Goal: Transaction & Acquisition: Purchase product/service

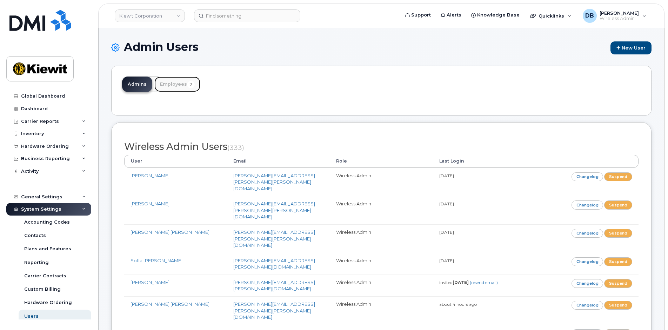
click at [171, 84] on link "Employees 2" at bounding box center [177, 83] width 46 height 15
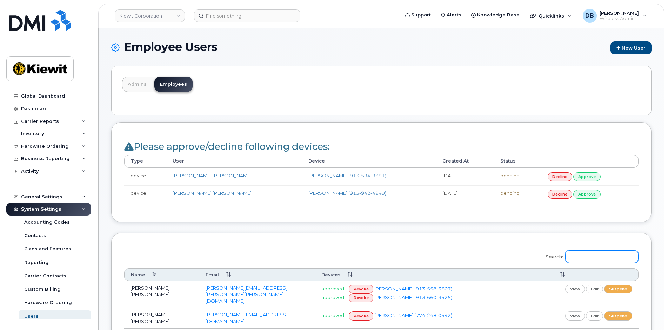
click at [597, 255] on input "Search:" at bounding box center [601, 256] width 73 height 13
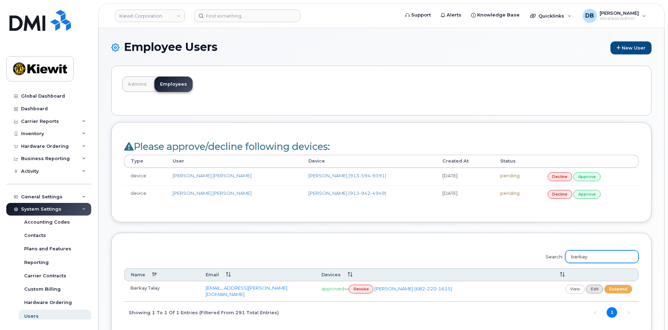
type input "berkay"
click at [593, 286] on link "edit" at bounding box center [595, 289] width 18 height 9
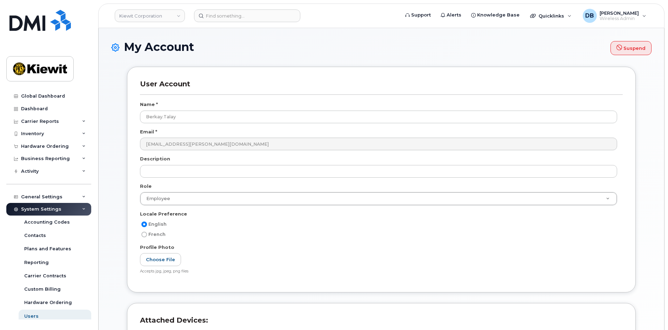
select select
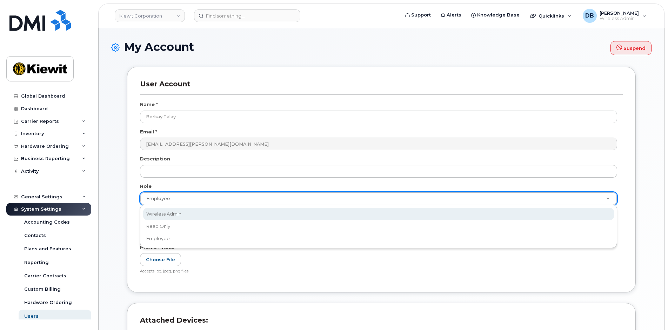
select select "wireless_admin"
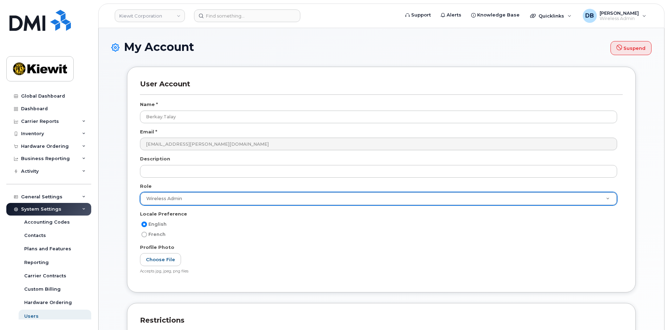
scroll to position [175, 0]
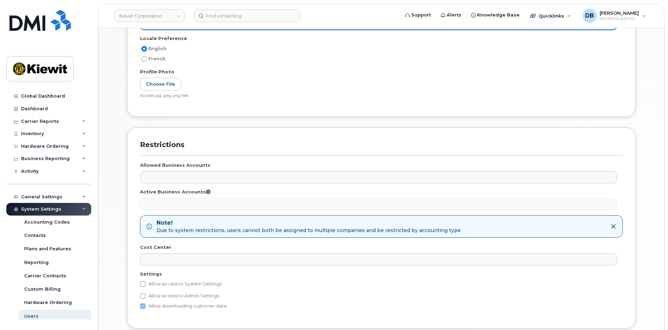
click at [165, 281] on label "Allow access to System Settings" at bounding box center [181, 284] width 82 height 8
click at [146, 281] on input "Allow access to System Settings" at bounding box center [143, 284] width 6 height 6
checkbox input "true"
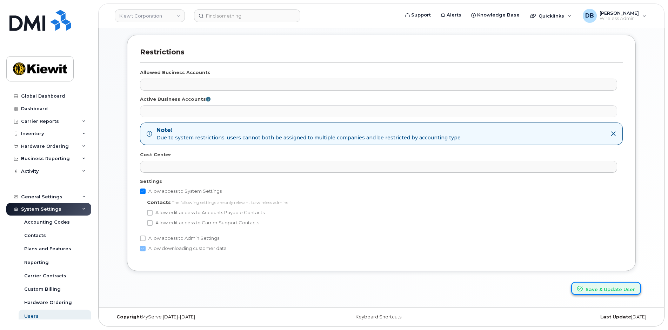
click at [597, 291] on button "Save & Update User" at bounding box center [606, 288] width 70 height 13
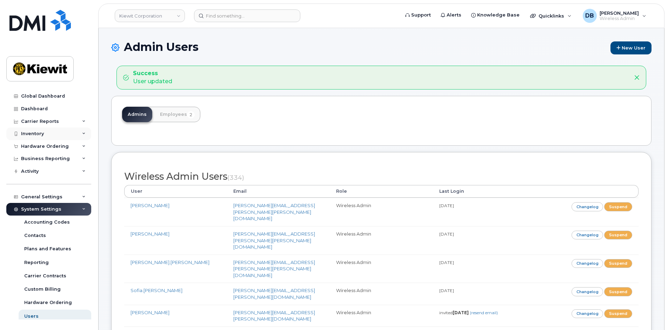
click at [42, 130] on div "Inventory" at bounding box center [48, 133] width 85 height 13
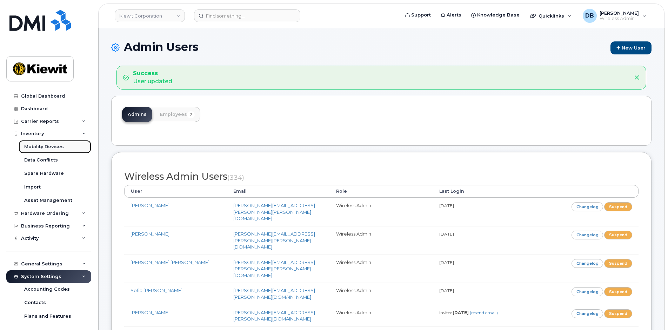
click at [38, 146] on div "Mobility Devices" at bounding box center [44, 147] width 40 height 6
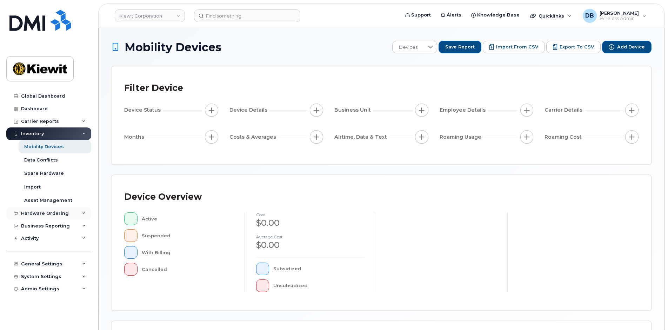
click at [42, 210] on div "Hardware Ordering" at bounding box center [48, 213] width 85 height 13
click at [43, 215] on div "Hardware Ordering" at bounding box center [45, 214] width 48 height 6
click at [43, 216] on div "Hardware Ordering" at bounding box center [45, 214] width 48 height 6
click at [39, 212] on div "Hardware Ordering" at bounding box center [45, 214] width 48 height 6
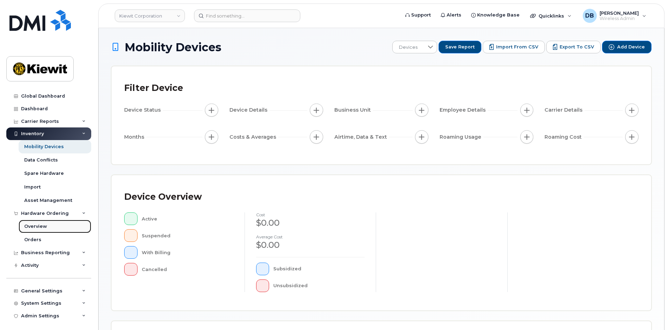
click at [38, 221] on link "Overview" at bounding box center [55, 226] width 73 height 13
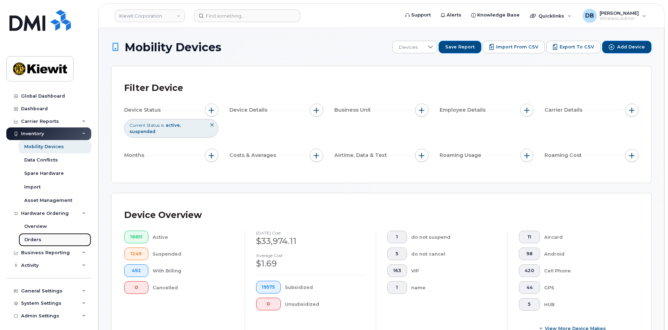
click at [32, 242] on div "Orders" at bounding box center [32, 240] width 17 height 6
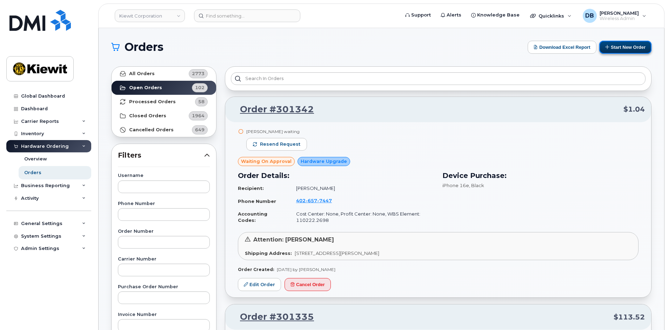
click at [628, 47] on button "Start New Order" at bounding box center [625, 47] width 52 height 13
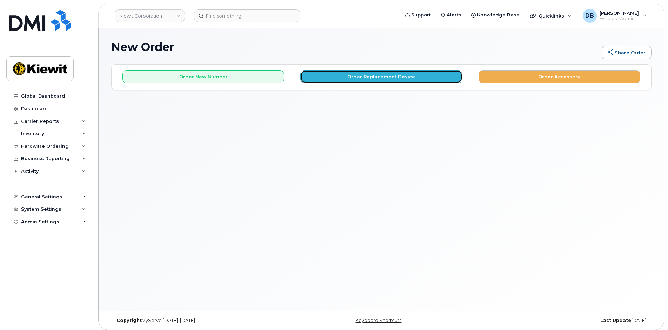
click at [376, 75] on button "Order Replacement Device" at bounding box center [381, 76] width 162 height 13
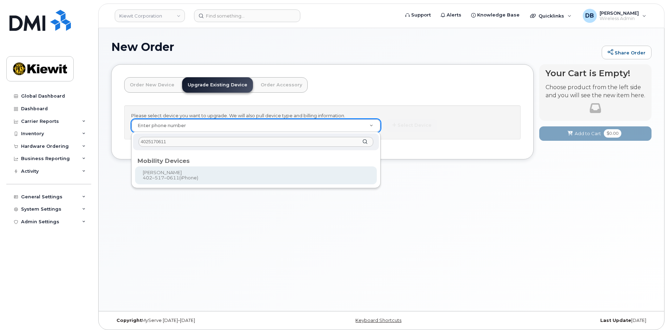
type input "4025170611"
type input "1167582"
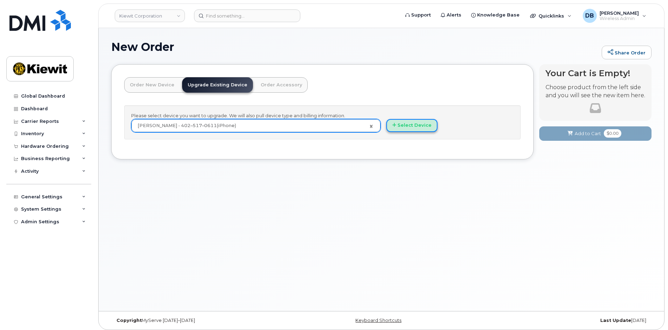
click at [412, 124] on button "Select Device" at bounding box center [411, 125] width 51 height 13
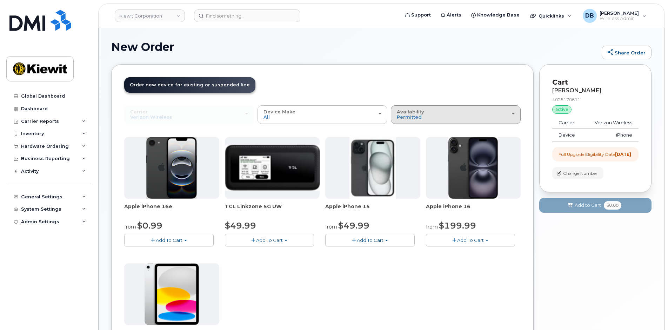
click at [438, 114] on div "Availability Permitted All" at bounding box center [456, 114] width 118 height 11
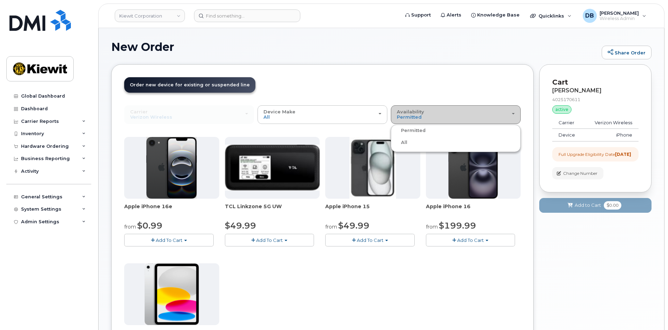
click at [438, 114] on div "Availability Permitted All" at bounding box center [456, 114] width 118 height 11
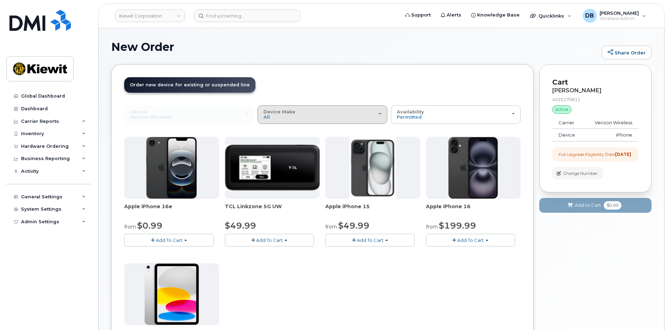
click at [338, 118] on div "Device Make All iPhone Modem Tablet" at bounding box center [323, 114] width 118 height 11
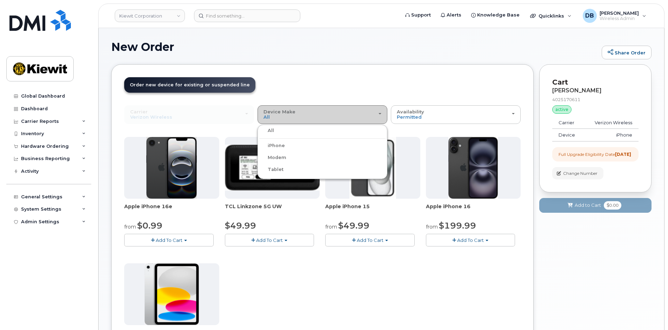
click at [337, 116] on div "Device Make All iPhone Modem Tablet" at bounding box center [323, 114] width 118 height 11
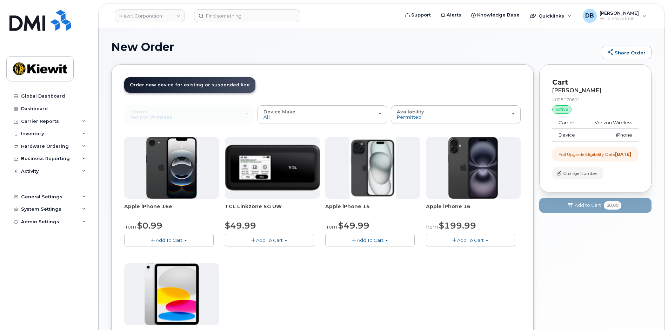
click at [400, 239] on button "Add To Cart" at bounding box center [369, 240] width 89 height 12
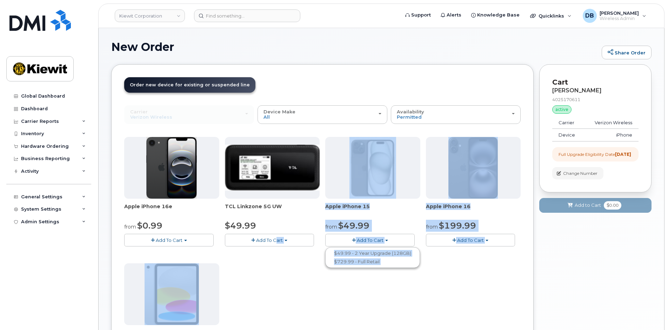
click at [277, 302] on div "Apple iPhone 16e from $0.99 Add To Cart $0.99 - 2 Year Upgrade (128GB) $599.99 …" at bounding box center [322, 260] width 397 height 247
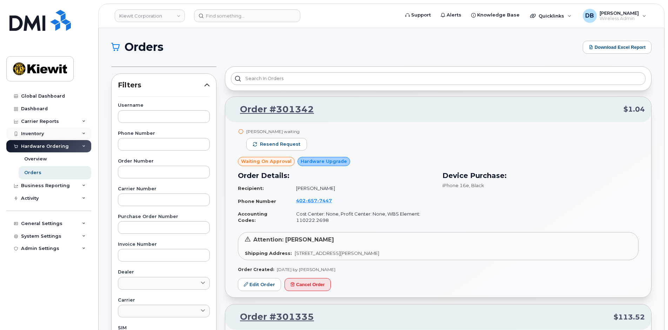
click at [37, 135] on div "Inventory" at bounding box center [32, 134] width 23 height 6
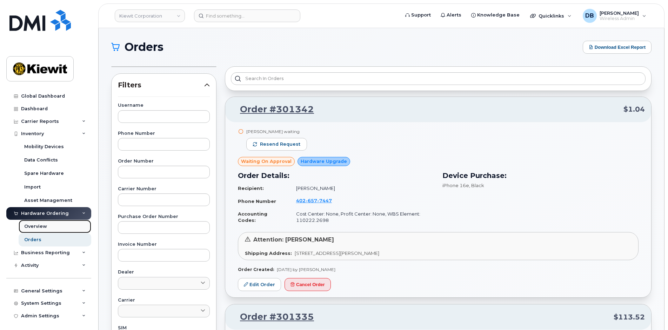
click at [44, 228] on div "Overview" at bounding box center [35, 226] width 23 height 6
click at [40, 226] on div "Overview" at bounding box center [35, 226] width 23 height 6
click at [37, 239] on div "Orders" at bounding box center [32, 240] width 17 height 6
click at [39, 224] on div "Overview" at bounding box center [35, 226] width 23 height 6
click at [48, 210] on div "Hardware Ordering" at bounding box center [48, 213] width 85 height 13
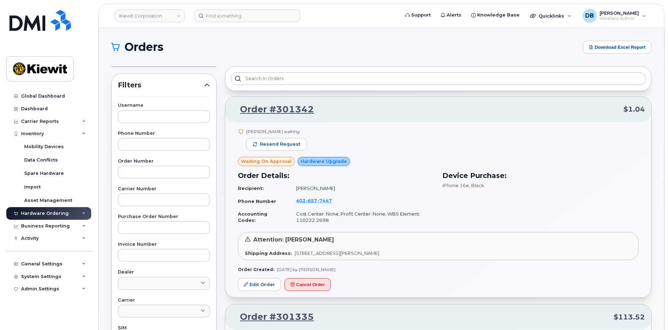
click at [48, 210] on div "Hardware Ordering" at bounding box center [48, 213] width 85 height 13
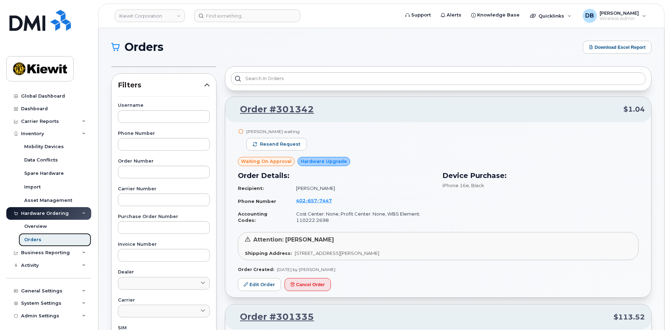
click at [39, 242] on div "Orders" at bounding box center [32, 240] width 17 height 6
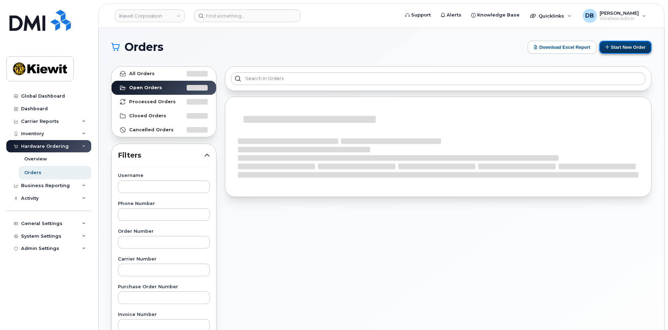
click at [628, 45] on button "Start New Order" at bounding box center [625, 47] width 52 height 13
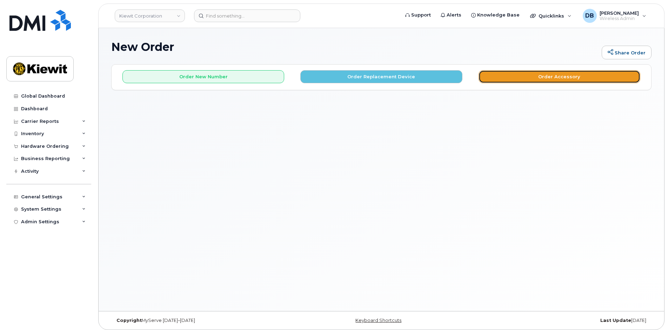
click at [577, 74] on button "Order Accessory" at bounding box center [560, 76] width 162 height 13
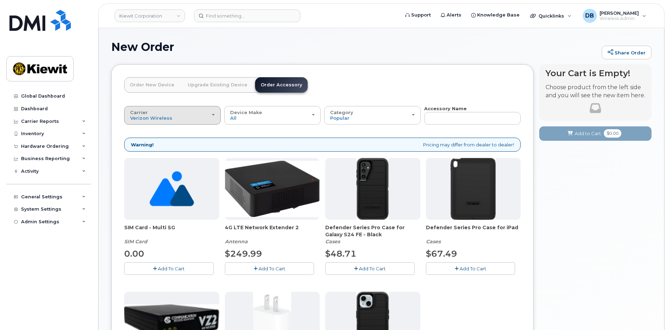
click at [202, 116] on div "Carrier Verizon Wireless T-Mobile AT&T Wireless" at bounding box center [172, 115] width 85 height 11
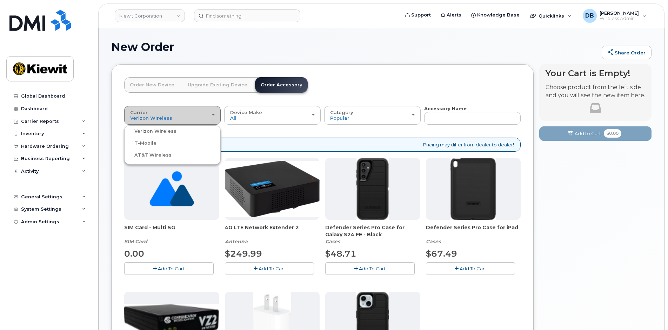
click at [202, 116] on div "Carrier Verizon Wireless T-Mobile AT&T Wireless" at bounding box center [172, 115] width 85 height 11
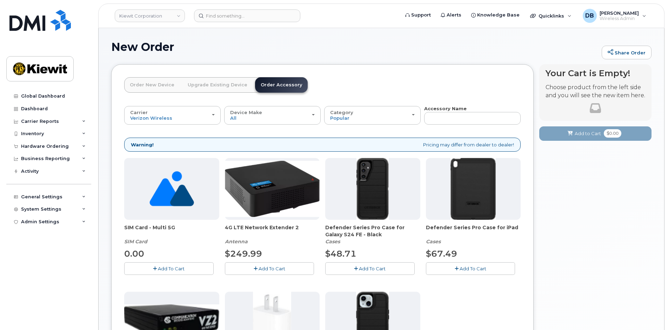
click at [207, 82] on link "Upgrade Existing Device" at bounding box center [217, 84] width 71 height 15
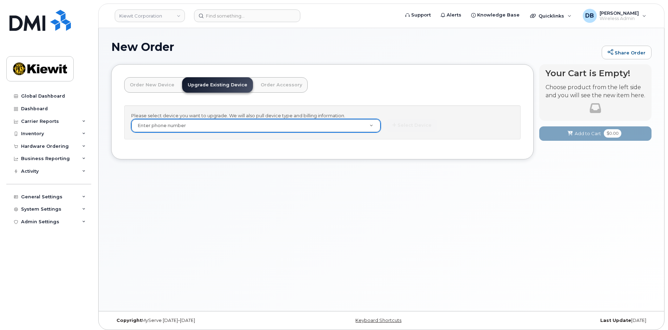
click at [149, 86] on link "Order New Device" at bounding box center [152, 84] width 56 height 15
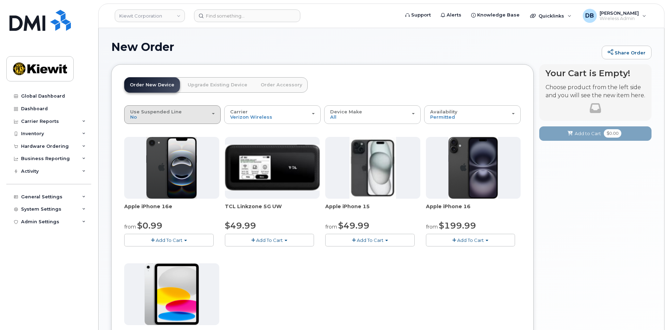
click at [205, 115] on div "Use Suspended Line No" at bounding box center [172, 114] width 85 height 11
click at [142, 142] on span "Yes" at bounding box center [138, 142] width 8 height 5
click at [0, 0] on input "change Yes" at bounding box center [0, 0] width 0 height 0
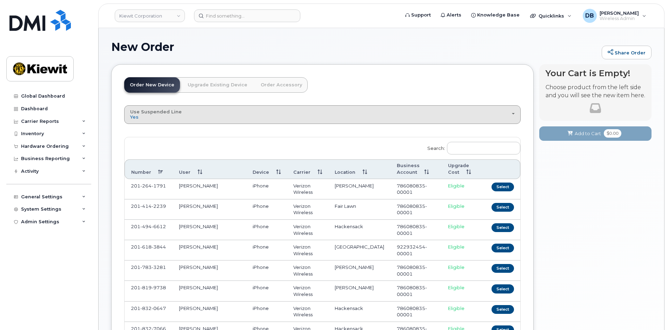
click at [178, 112] on span "Use Suspended Line" at bounding box center [156, 112] width 52 height 6
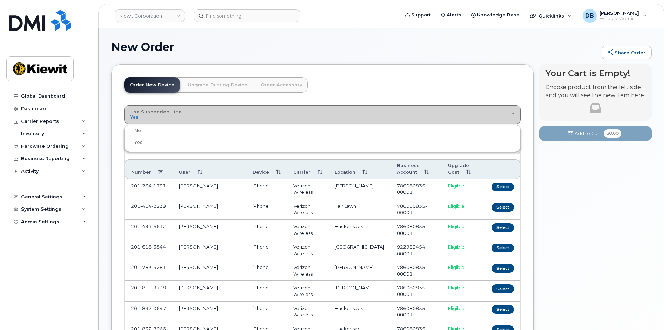
click at [177, 112] on span "Use Suspended Line" at bounding box center [156, 112] width 52 height 6
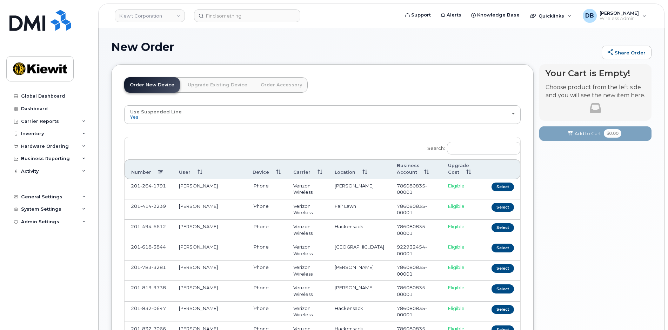
click at [216, 84] on link "Upgrade Existing Device" at bounding box center [217, 84] width 71 height 15
